Goal: Task Accomplishment & Management: Use online tool/utility

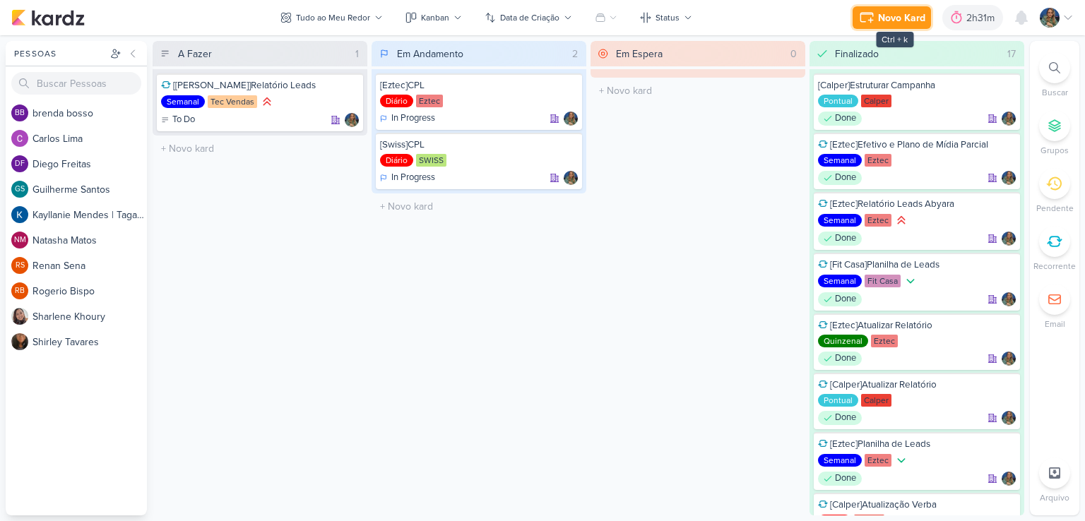
click at [871, 23] on icon at bounding box center [867, 17] width 17 height 17
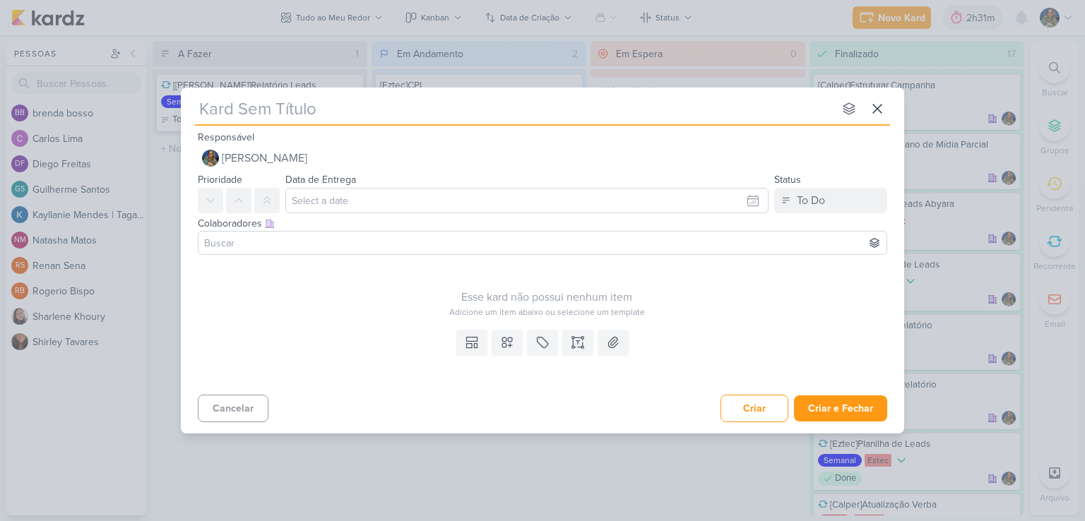
type input "["
type input "[Eztec"
type input "[Eztec]"
type input "[Eztec]Ajustes Camp"
type input "[Eztec]Ajustes Campan"
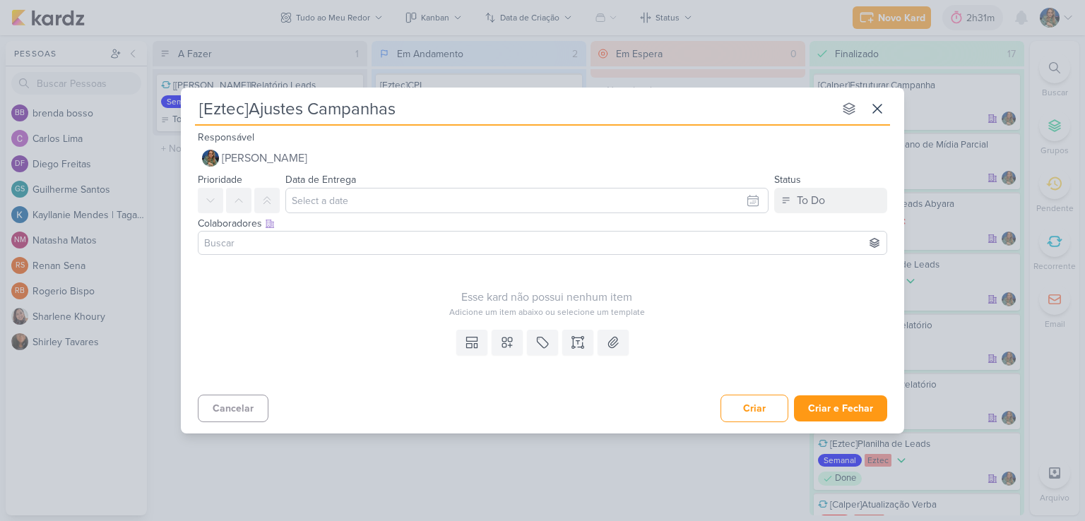
type input "[Eztec]Ajustes Campanhas"
type input "[Eztec]Ajustes Campanhas S"
type input "[Eztec]Ajustes Campanhas SSC"
type input "[Eztec]Ajustes Campanhas SCS"
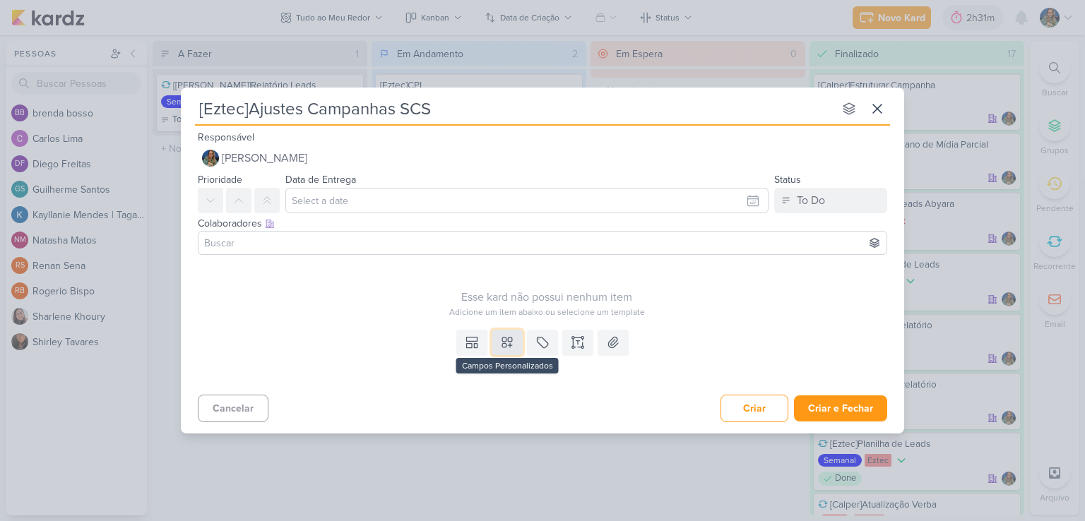
click at [495, 339] on button at bounding box center [507, 342] width 31 height 25
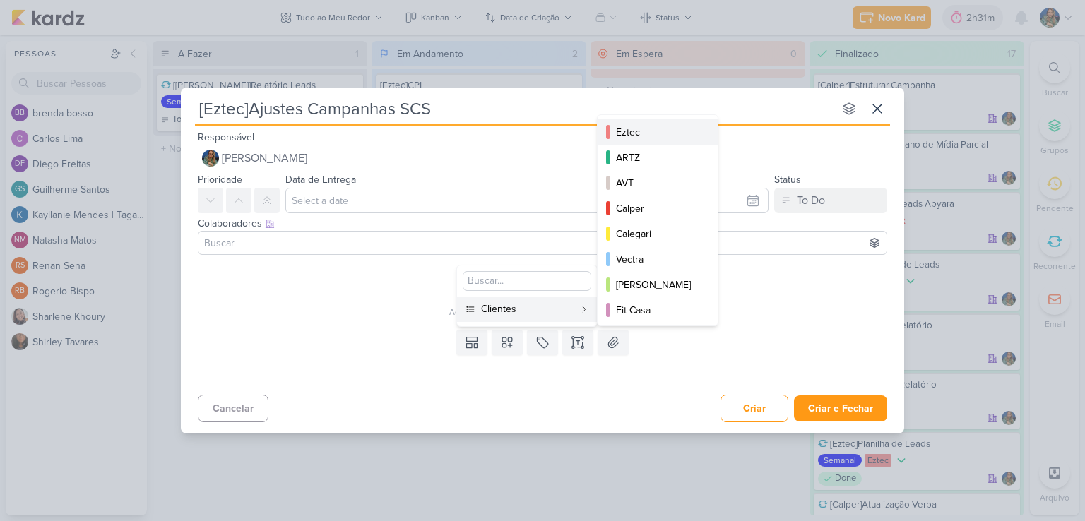
click at [630, 134] on div "Eztec" at bounding box center [658, 132] width 85 height 15
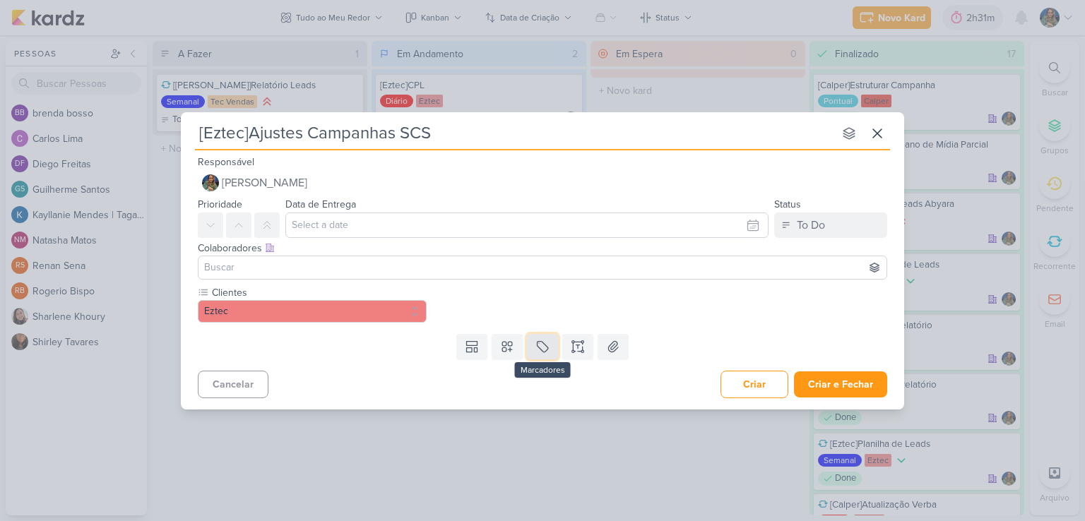
click at [546, 353] on icon at bounding box center [543, 347] width 14 height 14
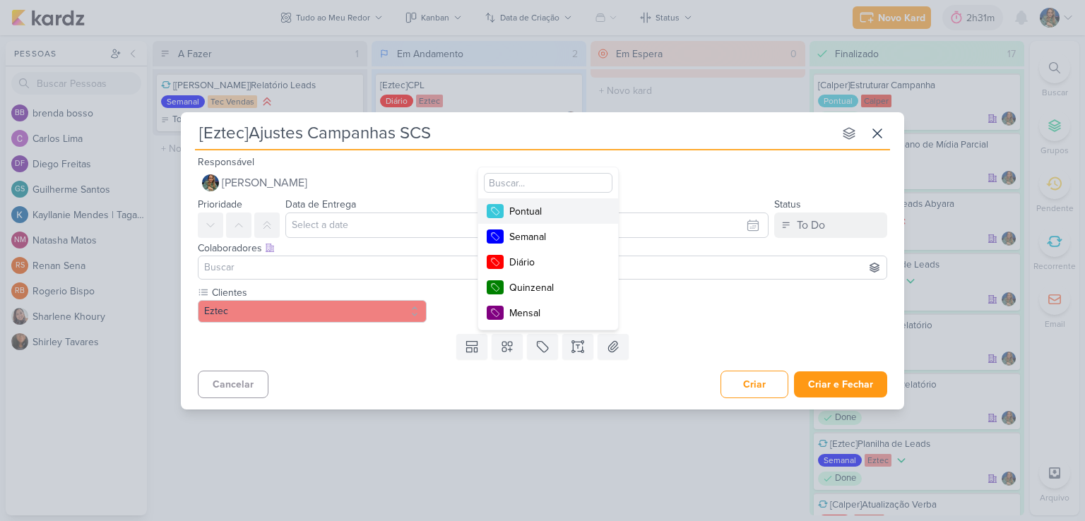
click at [558, 219] on button "Pontual" at bounding box center [548, 211] width 140 height 25
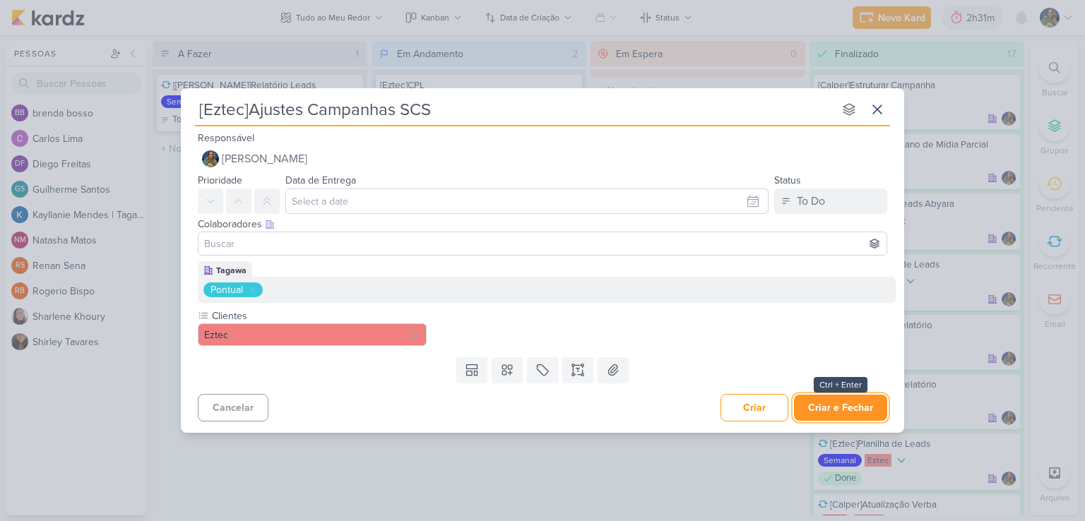
click at [834, 405] on button "Criar e Fechar" at bounding box center [840, 408] width 93 height 26
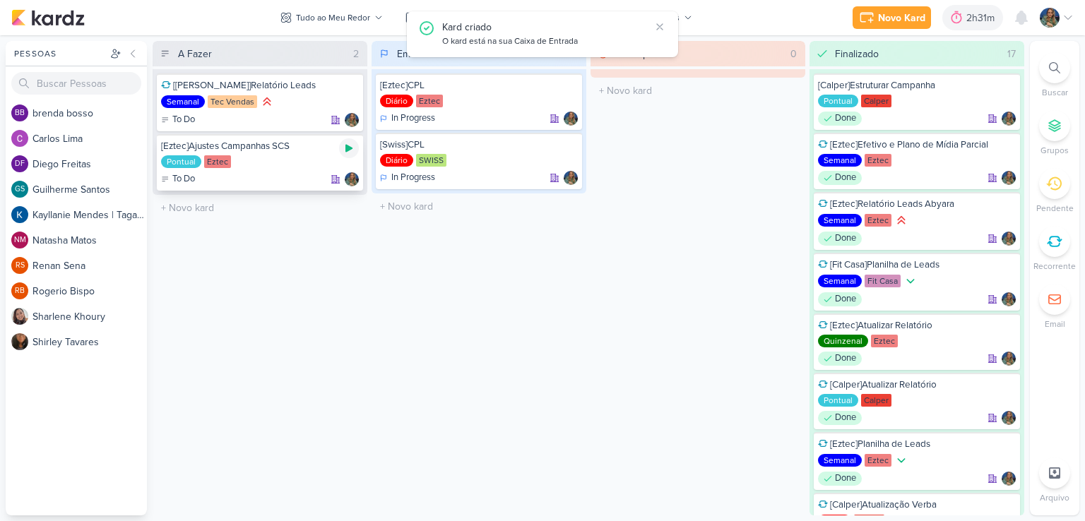
click at [346, 151] on icon at bounding box center [349, 149] width 7 height 8
